Goal: Transaction & Acquisition: Obtain resource

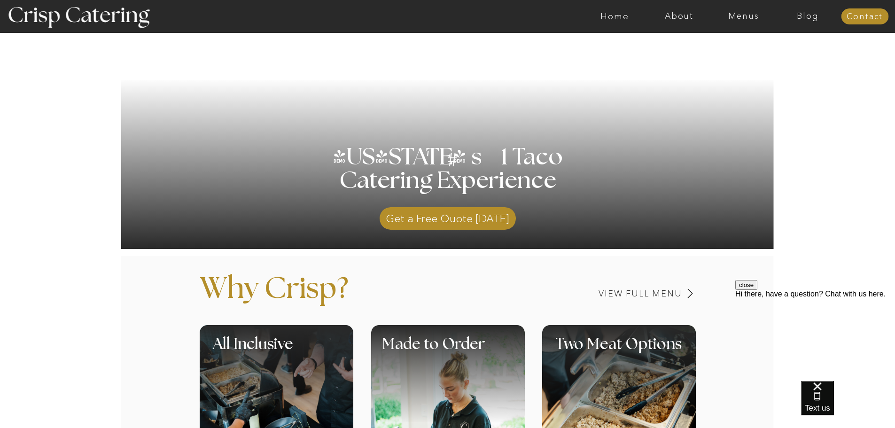
scroll to position [235, 0]
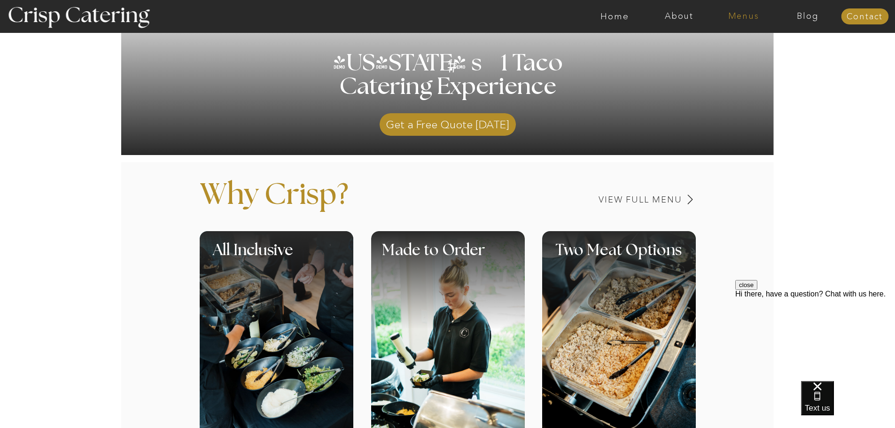
click at [746, 20] on nav "Menus" at bounding box center [743, 16] width 64 height 9
click at [726, 52] on nav "Winter (Sep-Feb)" at bounding box center [742, 55] width 77 height 9
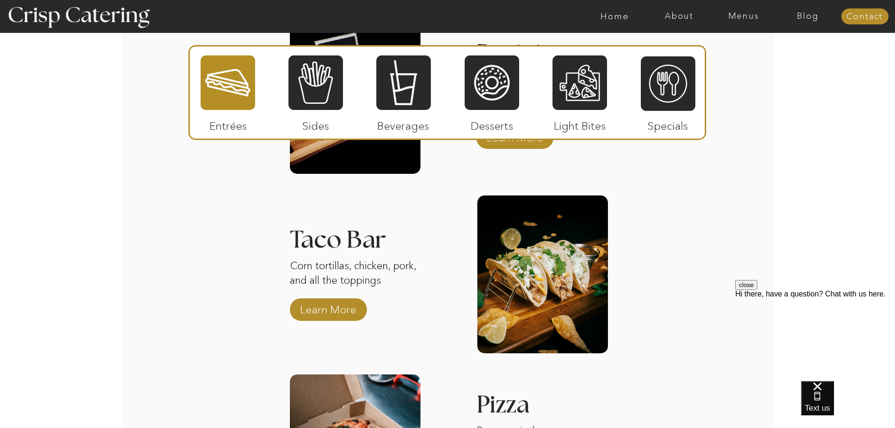
scroll to position [1302, 0]
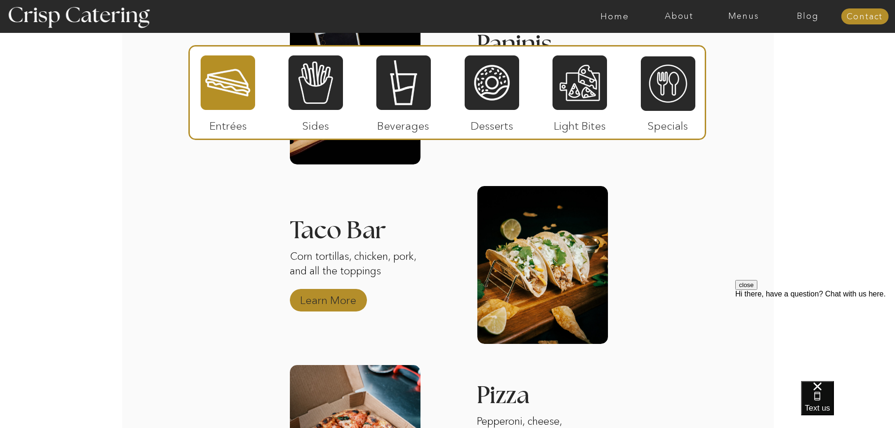
click at [320, 297] on p "Learn More" at bounding box center [328, 297] width 62 height 27
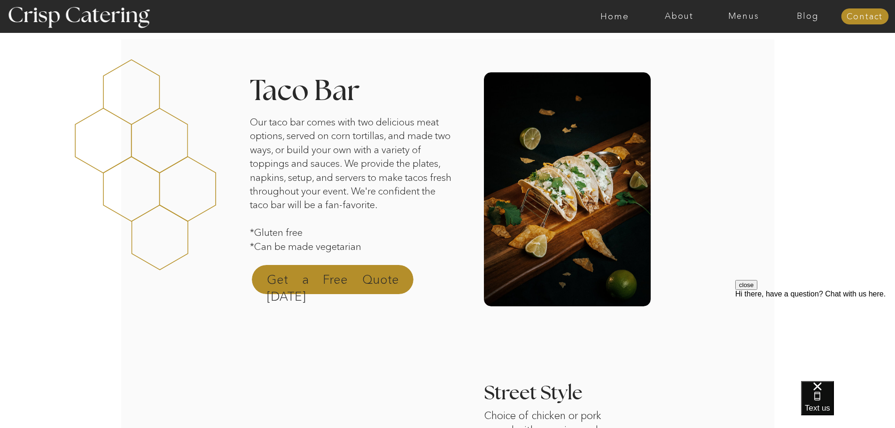
click at [332, 282] on p "Get a Free Quote [DATE]" at bounding box center [333, 282] width 132 height 23
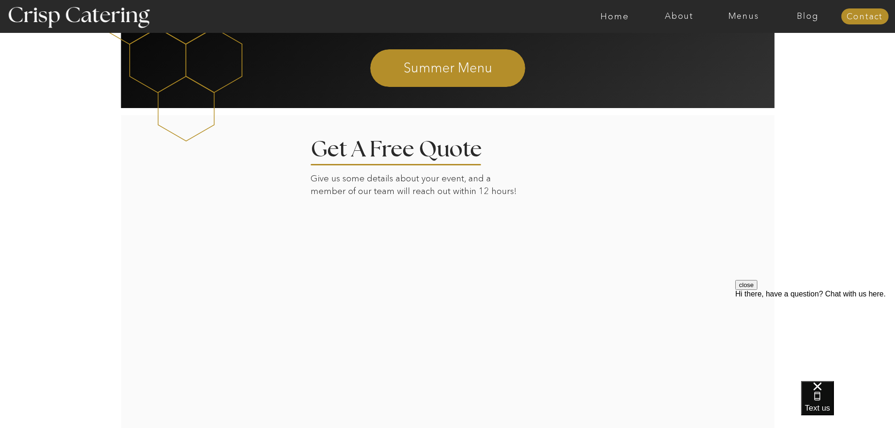
scroll to position [995, 0]
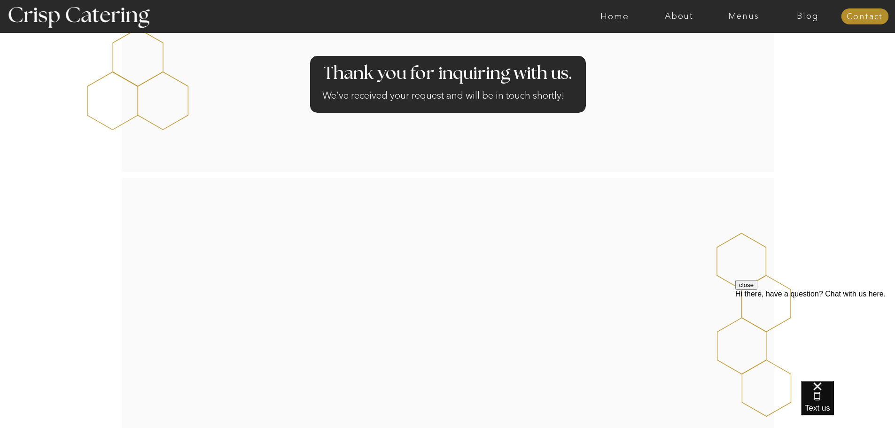
scroll to position [47, 0]
